Goal: Transaction & Acquisition: Purchase product/service

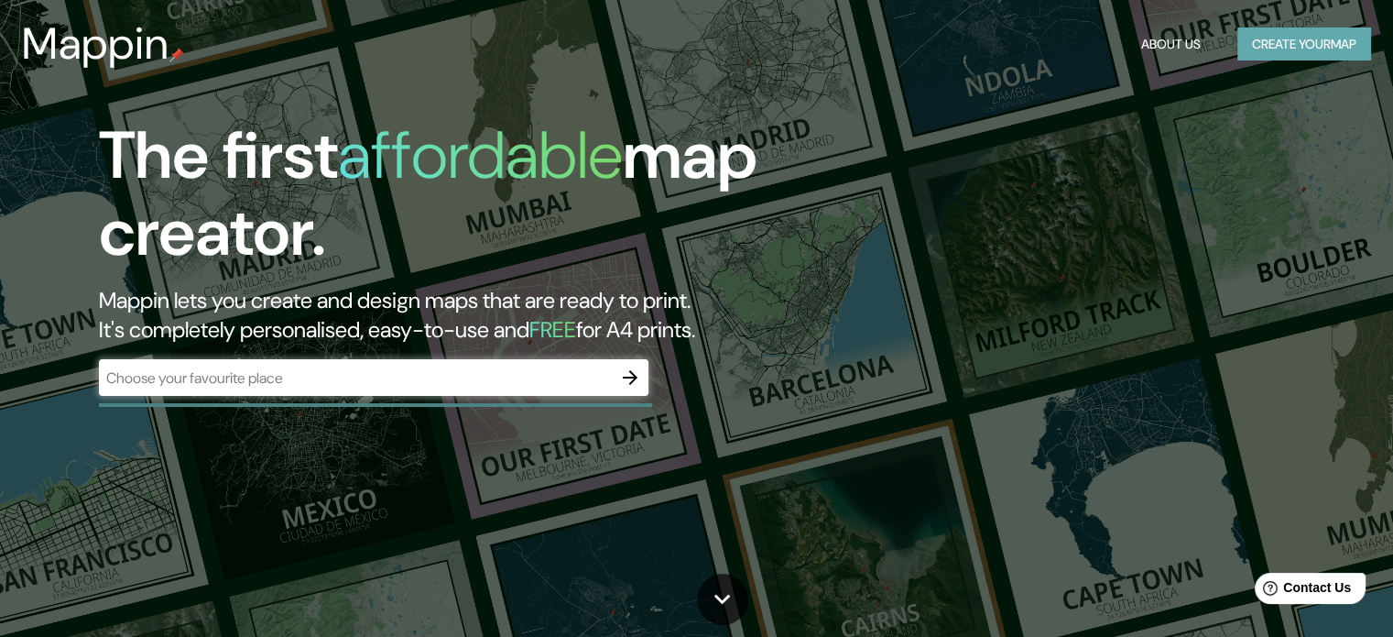
click at [1303, 49] on button "Create your map" at bounding box center [1304, 44] width 134 height 34
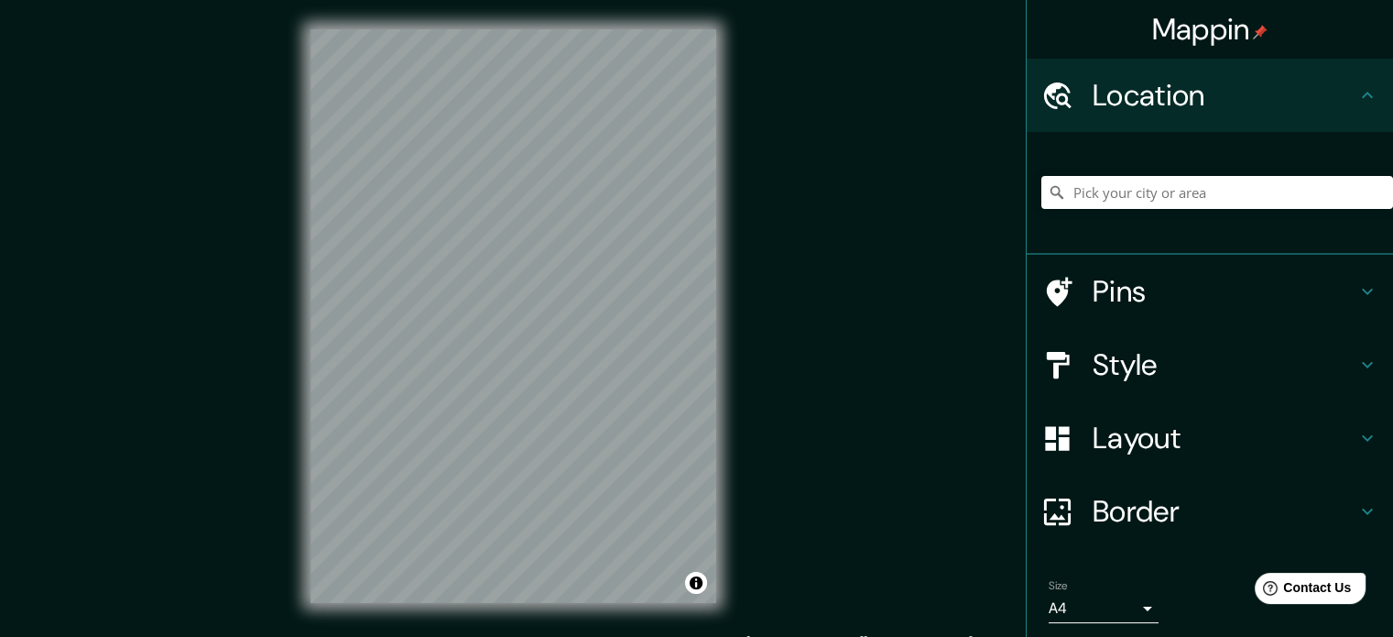
click at [744, 399] on div "© Mapbox © OpenStreetMap Improve this map" at bounding box center [513, 316] width 464 height 632
click at [1126, 193] on input "Pick your city or area" at bounding box center [1217, 192] width 352 height 33
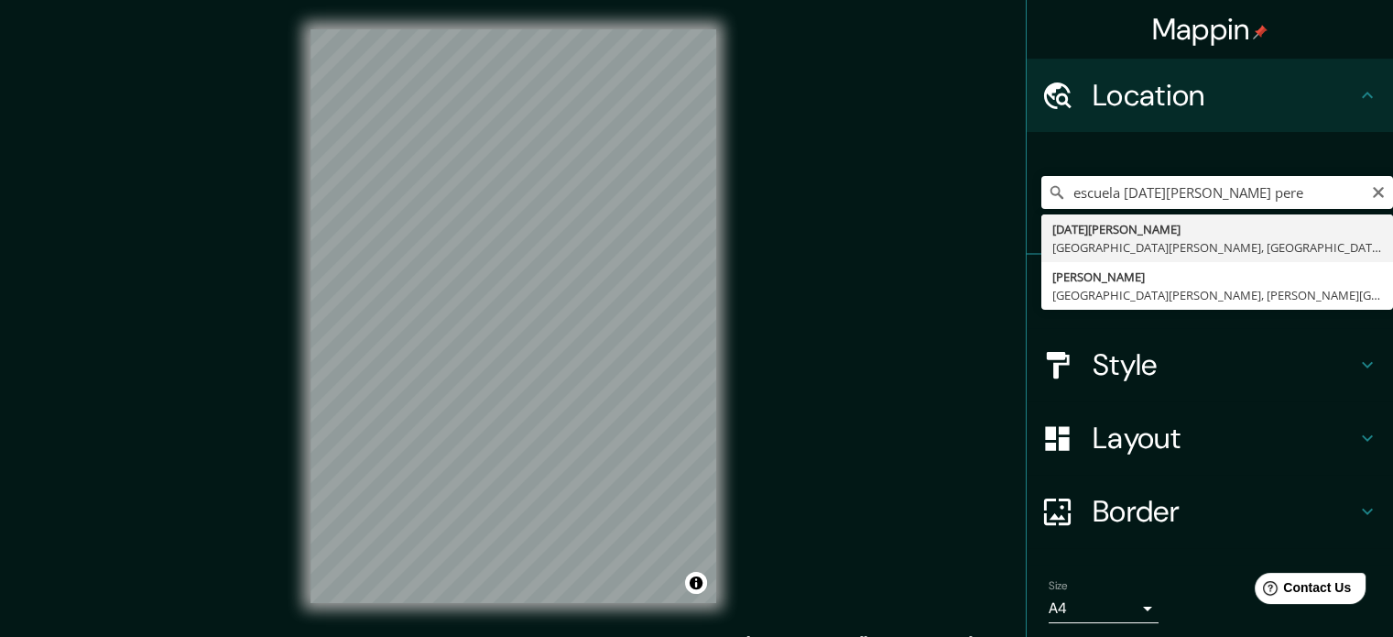
type input "[PERSON_NAME], [GEOGRAPHIC_DATA][PERSON_NAME], [PERSON_NAME][GEOGRAPHIC_DATA]"
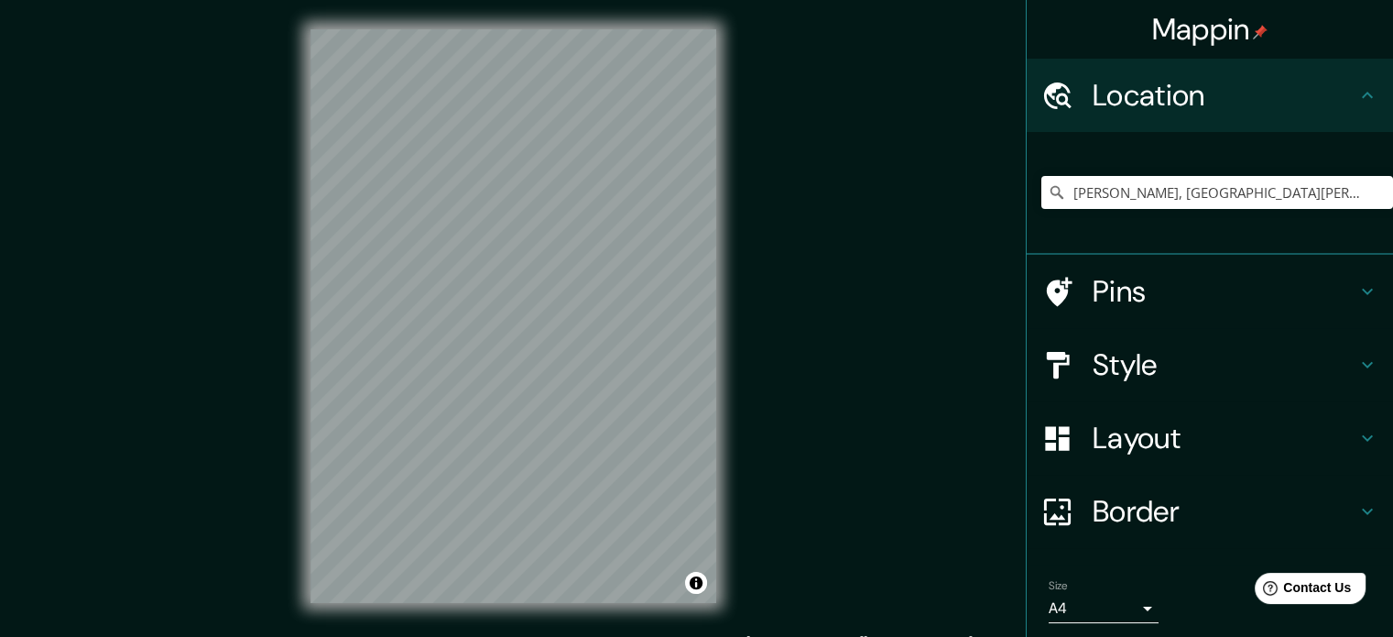
click at [1357, 367] on icon at bounding box center [1368, 365] width 22 height 22
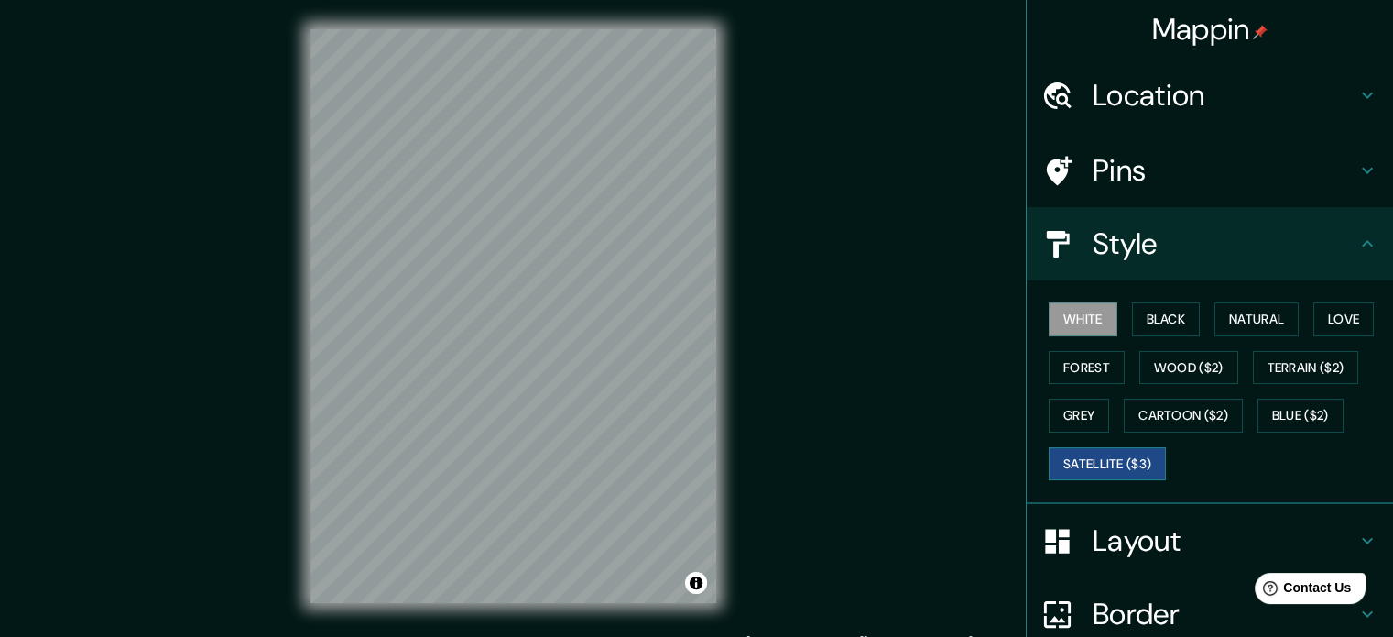
click at [1120, 465] on button "Satellite ($3)" at bounding box center [1107, 464] width 117 height 34
click at [1070, 318] on button "White" at bounding box center [1083, 319] width 69 height 34
click at [1167, 329] on button "Black" at bounding box center [1166, 319] width 69 height 34
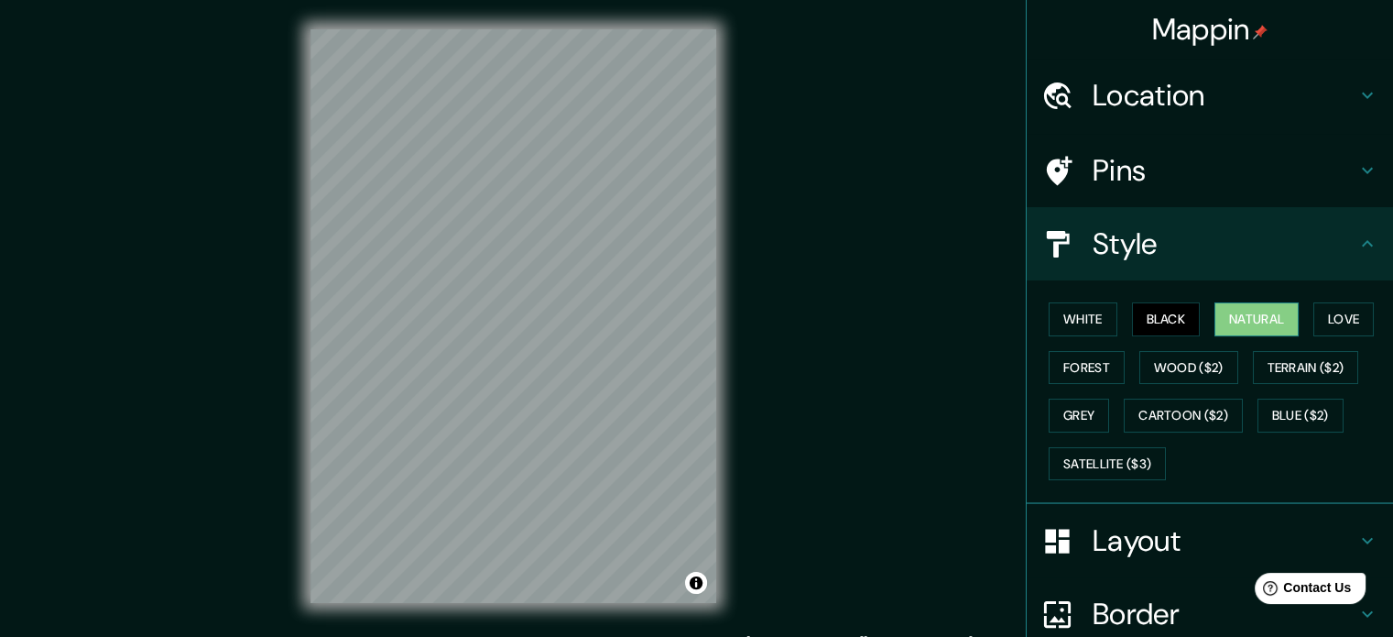
click at [1231, 318] on button "Natural" at bounding box center [1257, 319] width 84 height 34
click at [1320, 318] on button "Love" at bounding box center [1344, 319] width 60 height 34
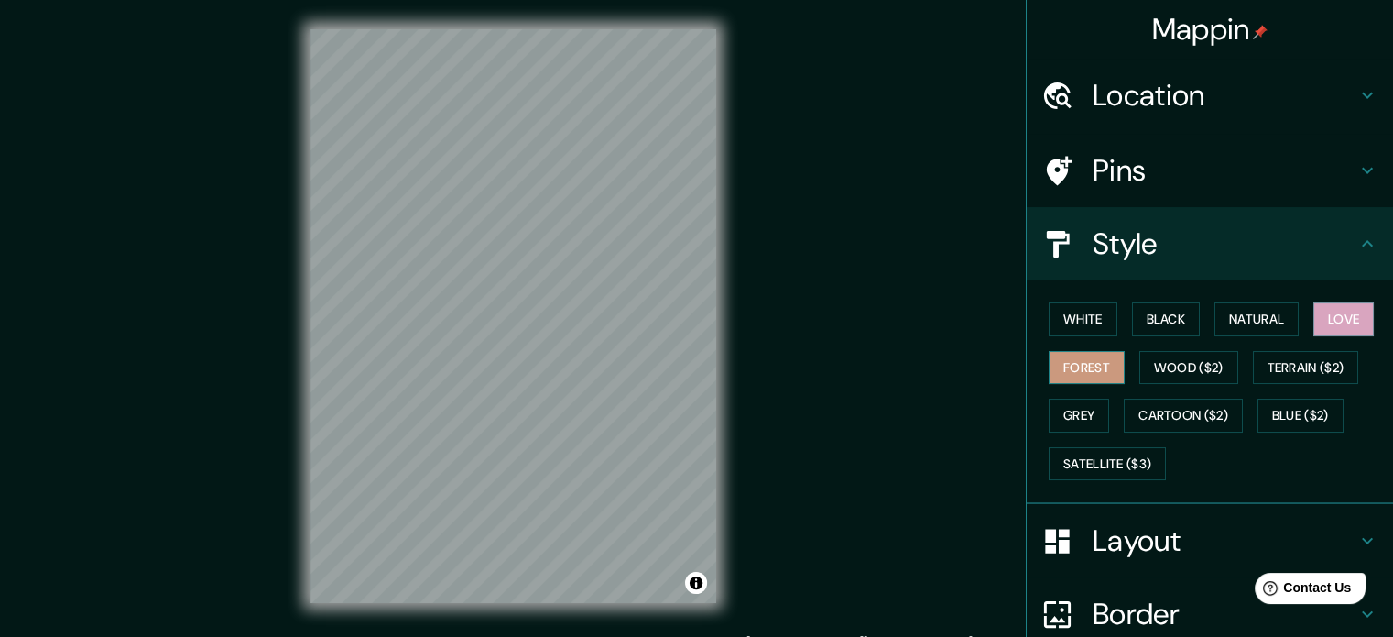
click at [1097, 360] on button "Forest" at bounding box center [1087, 368] width 76 height 34
click at [1096, 411] on div "White Black Natural Love Forest Wood ($2) Terrain ($2) Grey Cartoon ($2) Blue (…" at bounding box center [1217, 391] width 352 height 192
click at [1090, 411] on button "Grey" at bounding box center [1079, 415] width 60 height 34
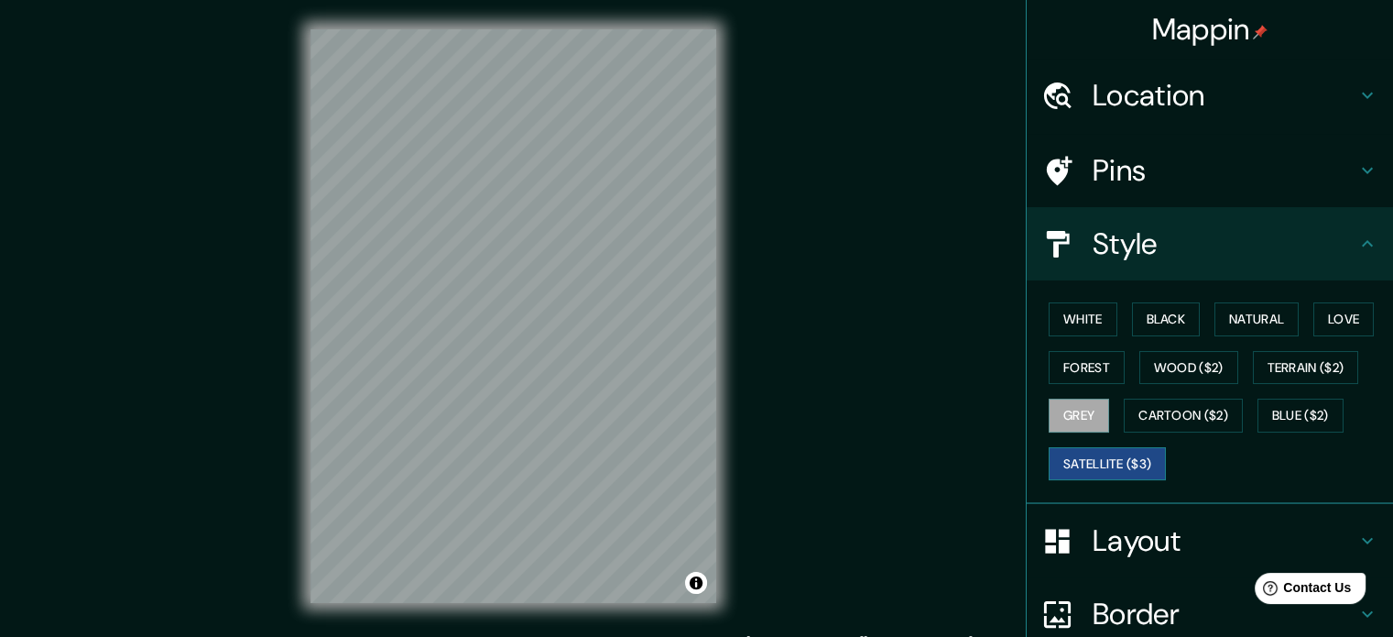
click at [1114, 457] on button "Satellite ($3)" at bounding box center [1107, 464] width 117 height 34
click at [1074, 322] on button "White" at bounding box center [1083, 319] width 69 height 34
